Goal: Information Seeking & Learning: Learn about a topic

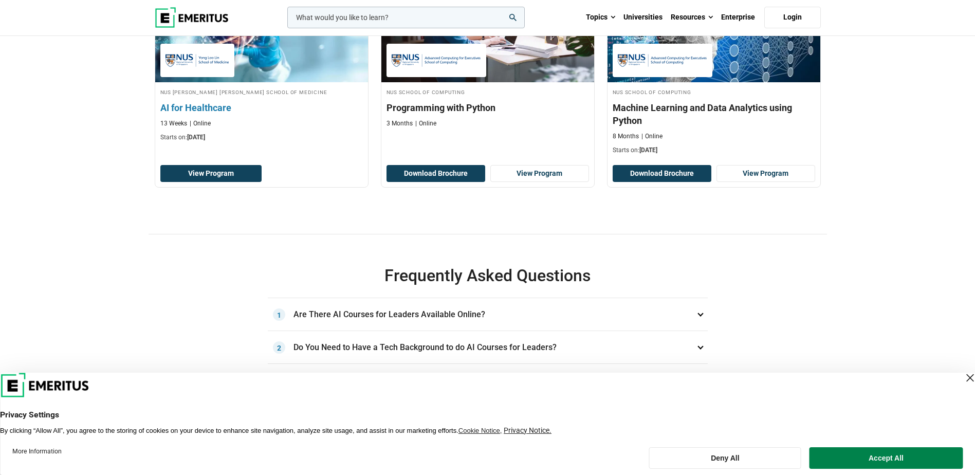
scroll to position [308, 0]
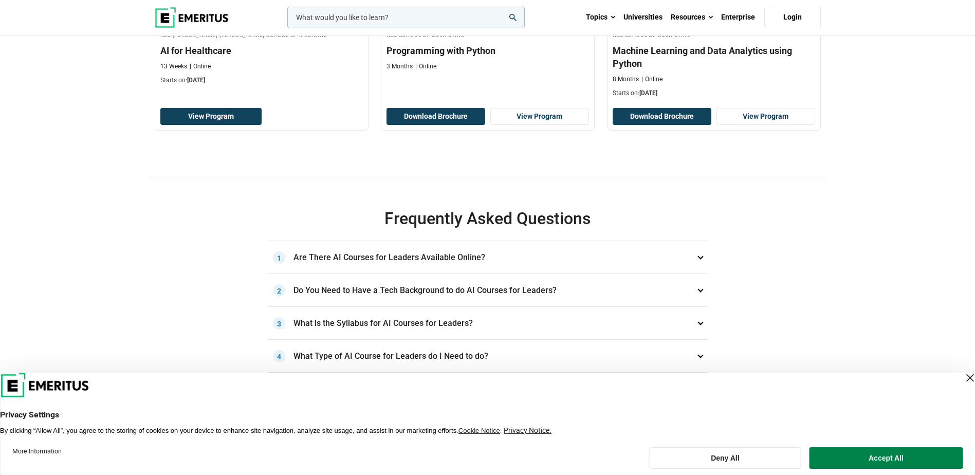
click at [349, 260] on h3 "Are There AI Courses for Leaders Available Online? 1" at bounding box center [488, 257] width 440 height 33
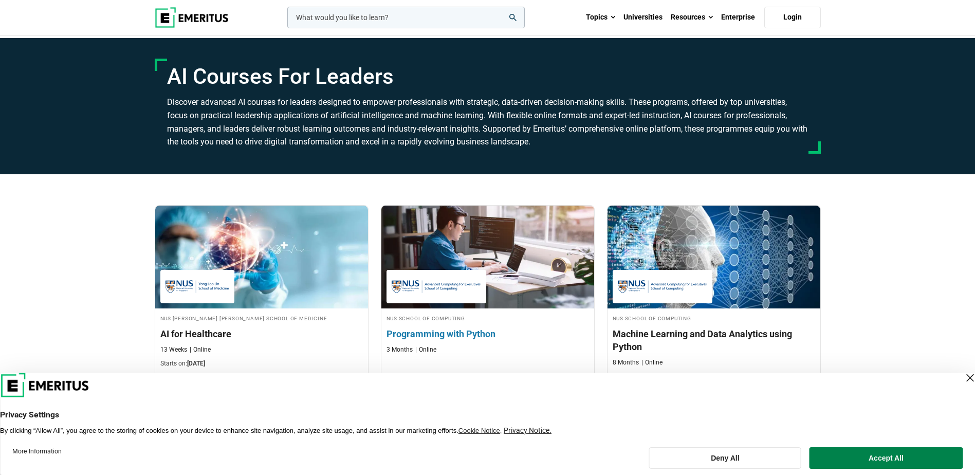
scroll to position [0, 0]
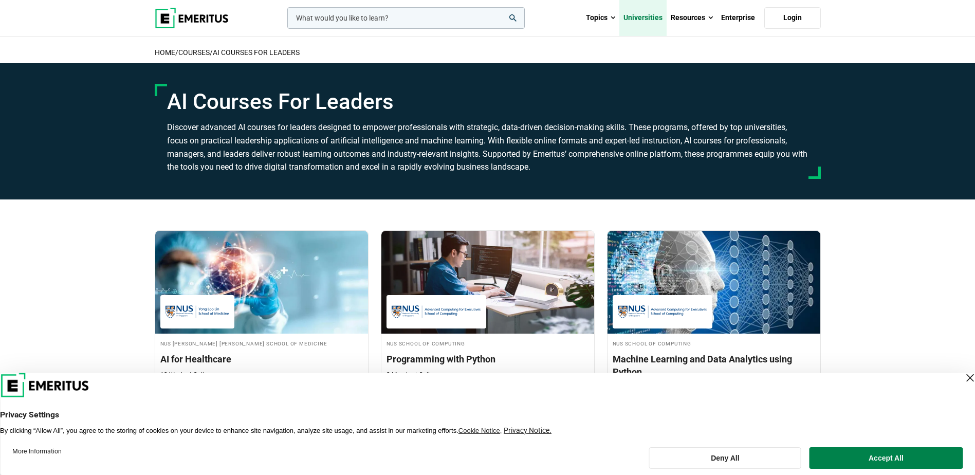
click at [645, 19] on link "Universities" at bounding box center [643, 18] width 47 height 36
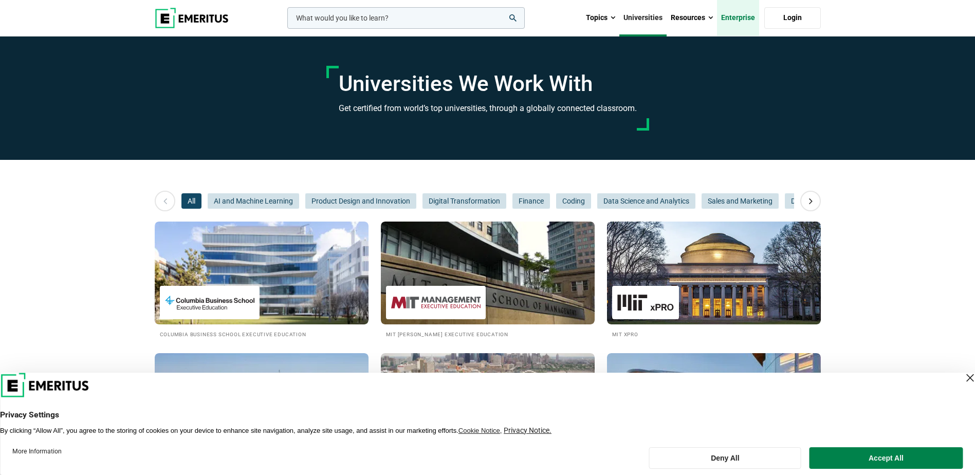
click at [748, 20] on link "Enterprise" at bounding box center [738, 18] width 42 height 36
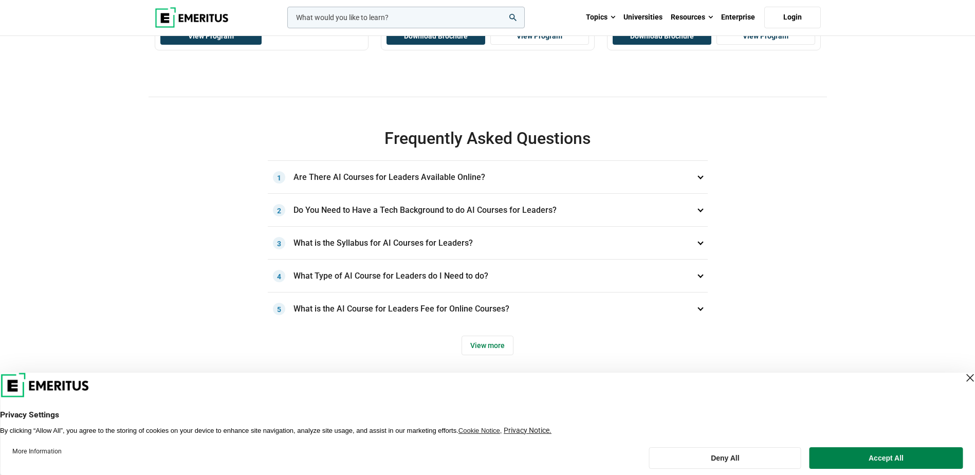
scroll to position [514, 0]
